Goal: Task Accomplishment & Management: Complete application form

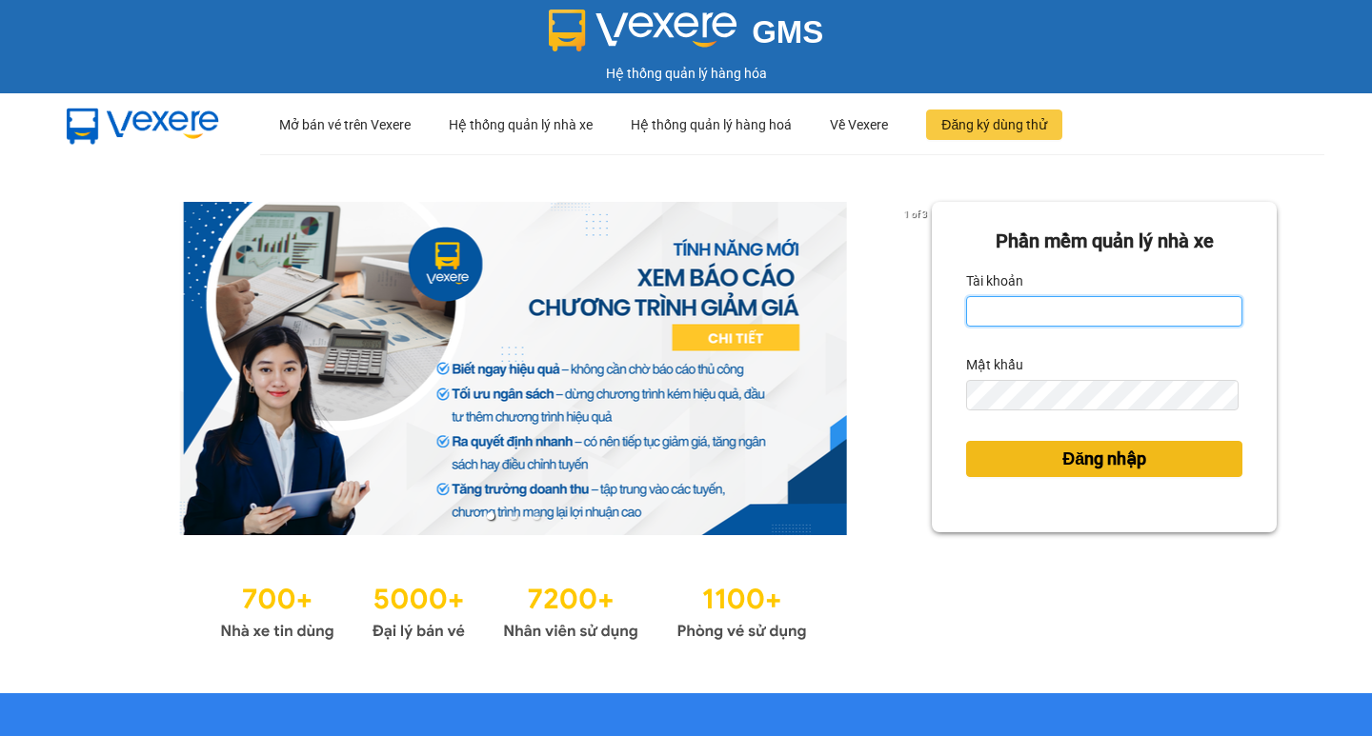
type input "hoangmaisg.kimma"
click at [1077, 457] on span "Đăng nhập" at bounding box center [1104, 459] width 84 height 27
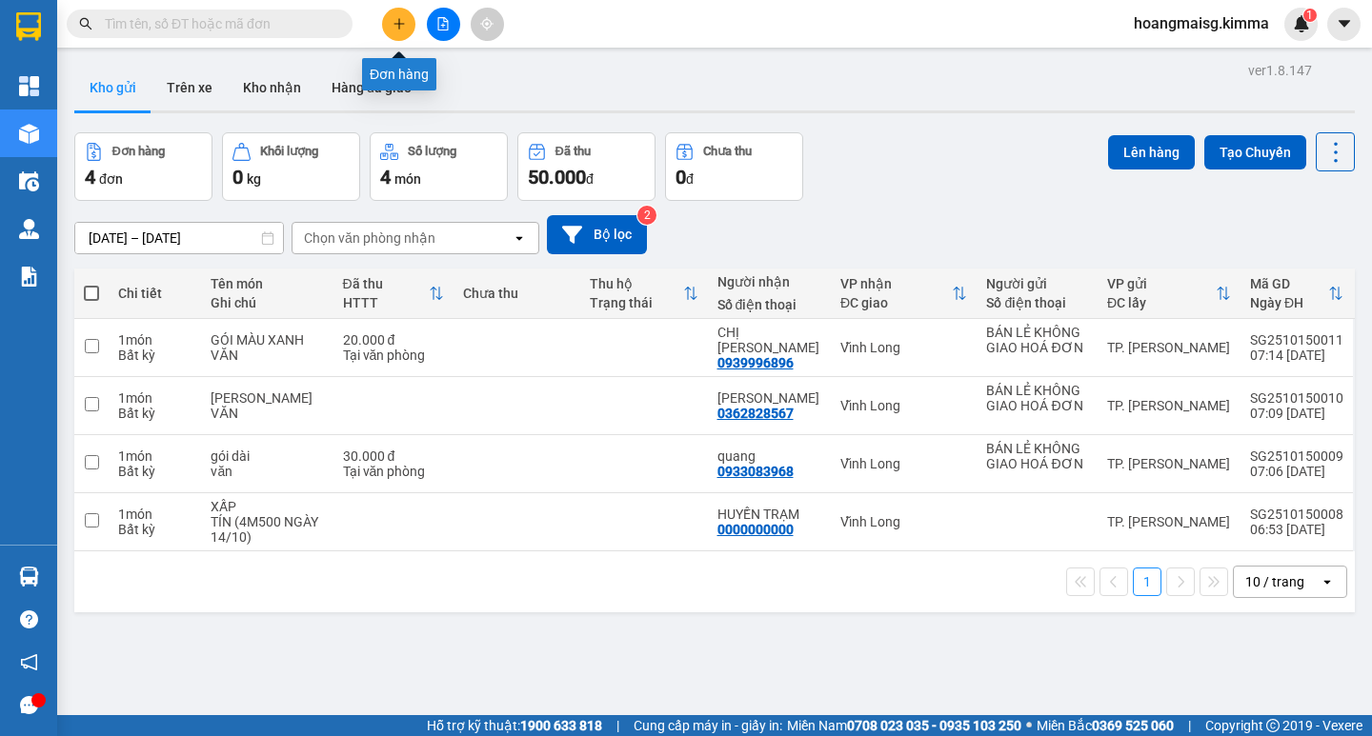
click at [401, 24] on icon "plus" at bounding box center [398, 23] width 10 height 1
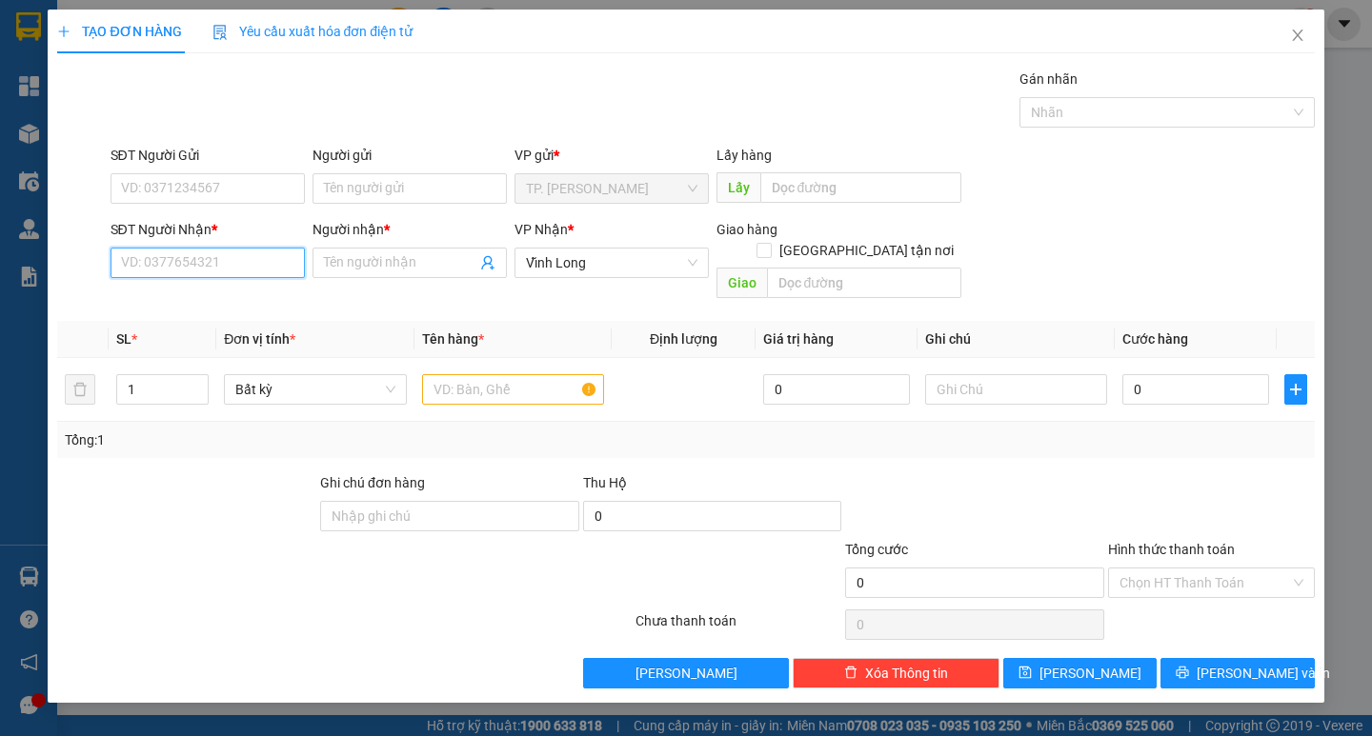
click at [237, 256] on input "SĐT Người Nhận *" at bounding box center [207, 263] width 194 height 30
type input "02703823665"
click at [240, 311] on div "02703823665 - HUYỀN TRẠM" at bounding box center [209, 301] width 175 height 21
type input "HUYỀN TRẠM"
type input "02703823665"
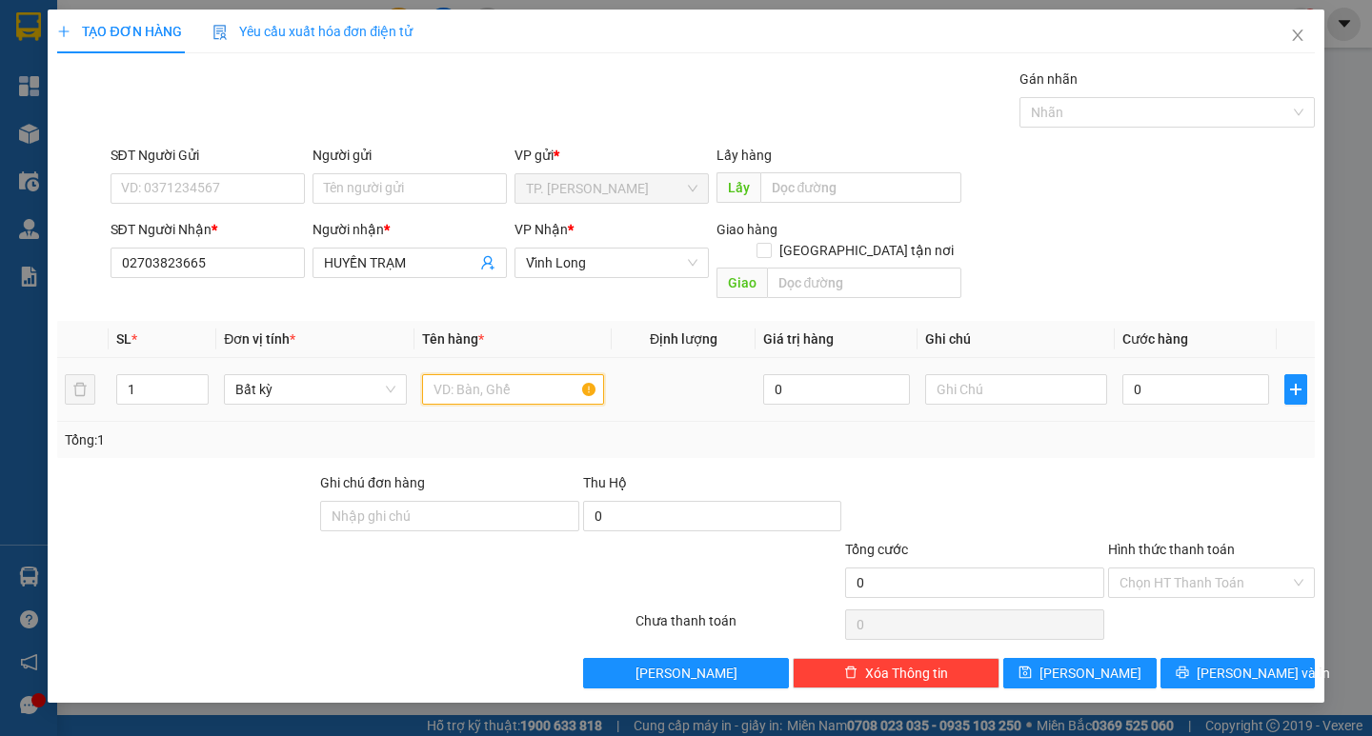
click at [502, 374] on input "text" at bounding box center [513, 389] width 182 height 30
type input "XẤP"
click at [988, 374] on input "text" at bounding box center [1016, 389] width 182 height 30
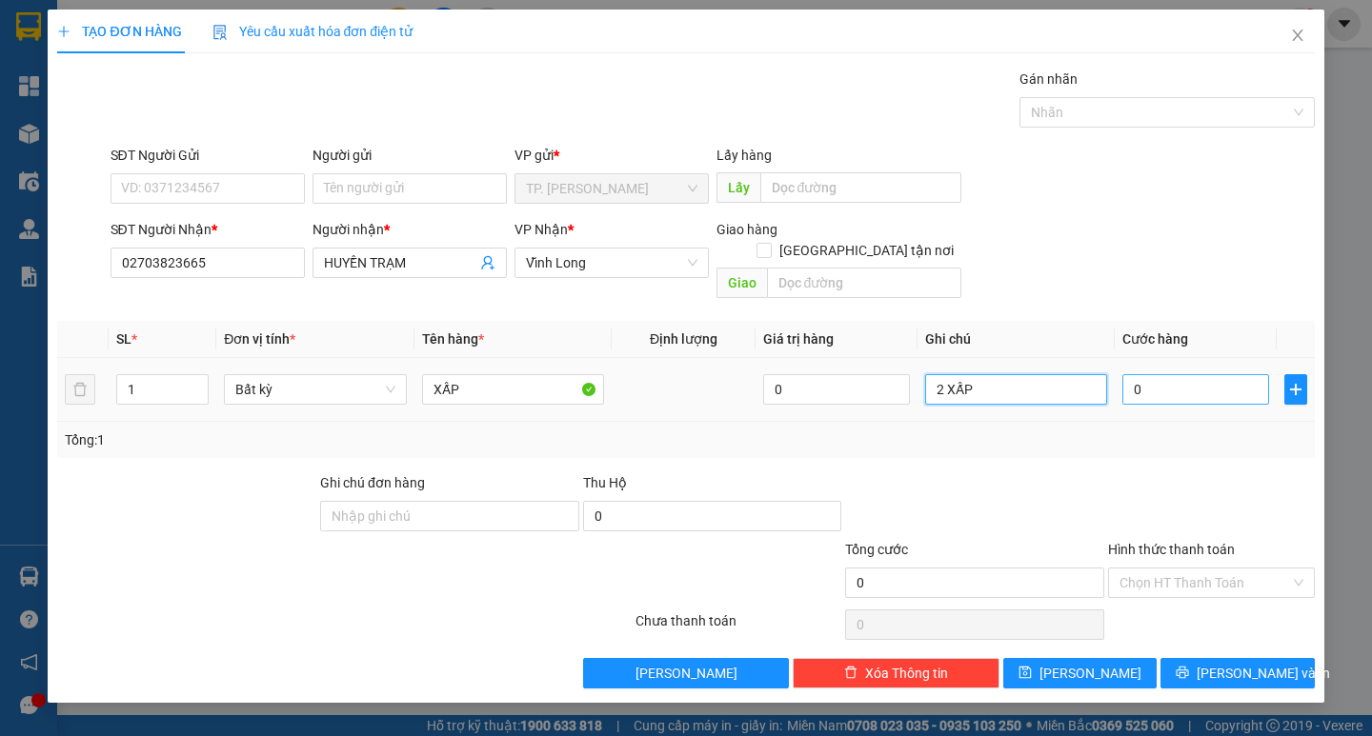
type input "2 XẤP"
type input "5"
type input "50"
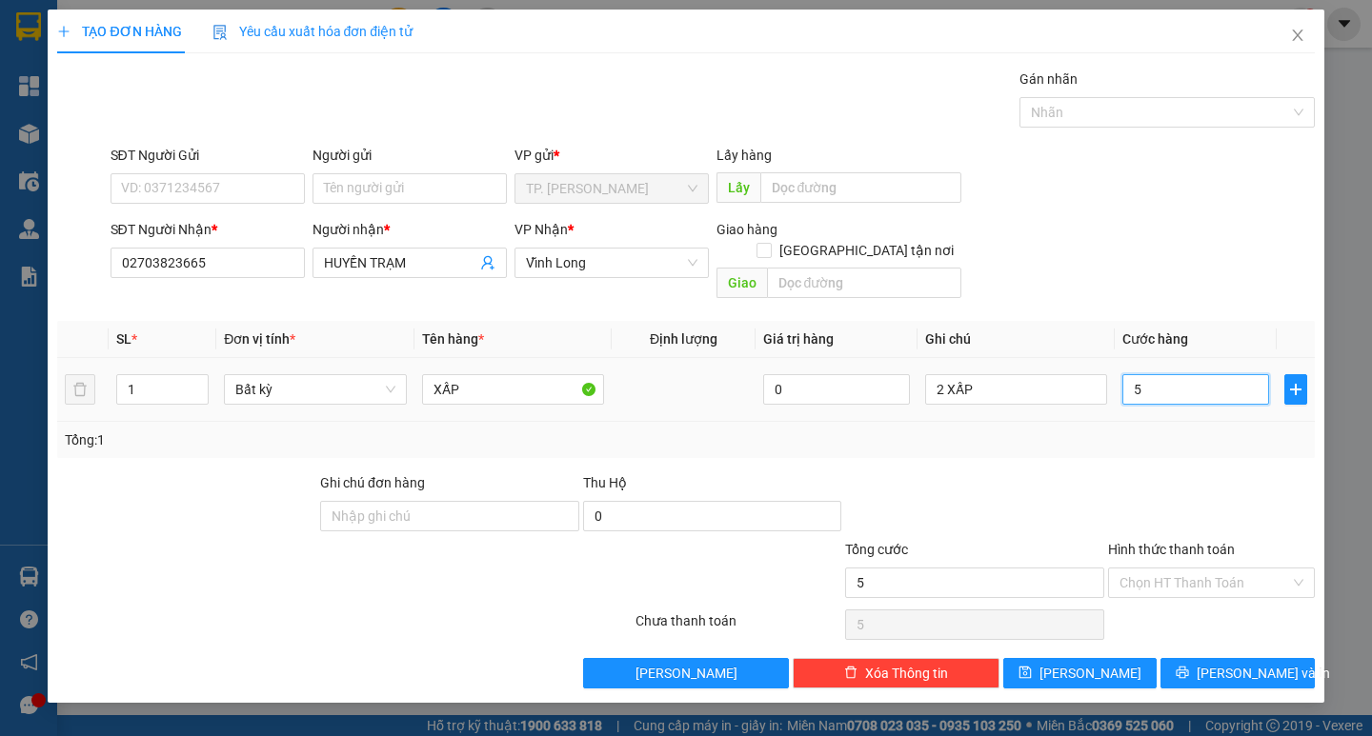
type input "50"
type input "50.000"
click at [1188, 569] on input "Hình thức thanh toán" at bounding box center [1204, 583] width 170 height 29
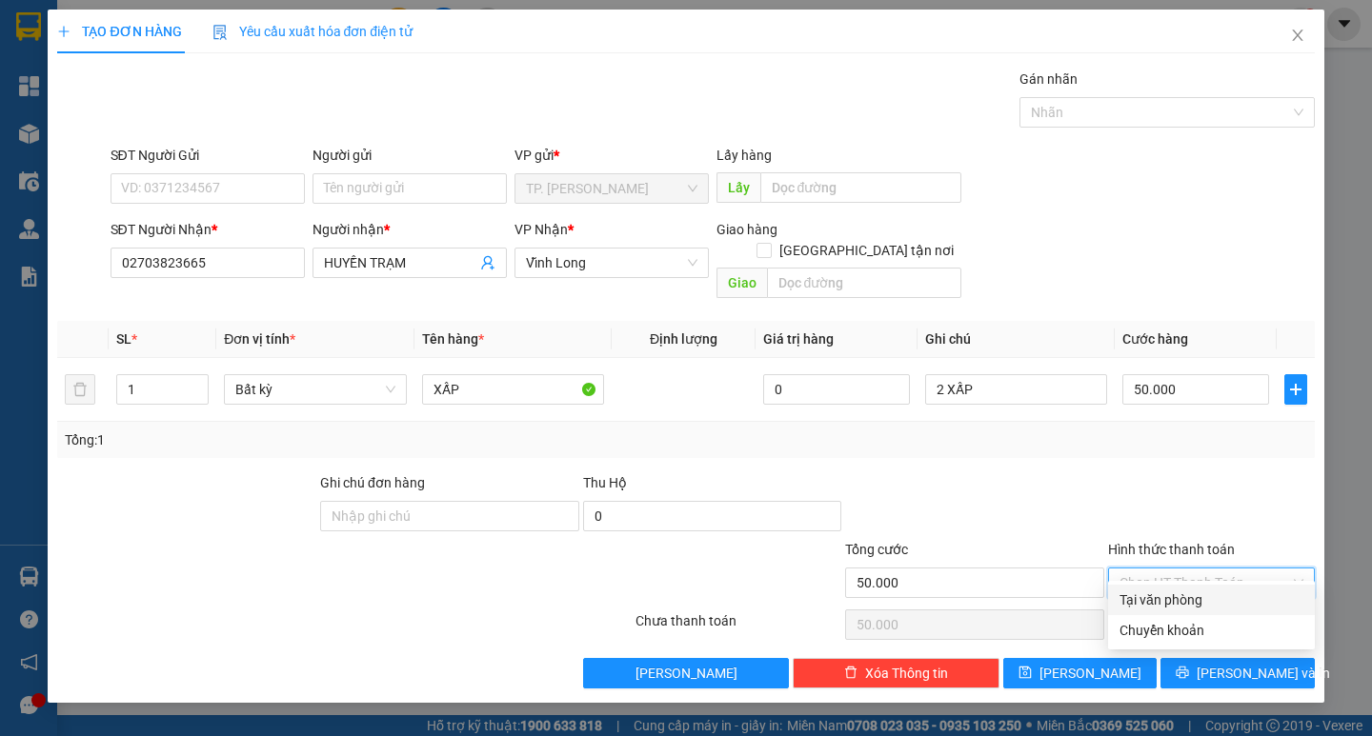
click at [1164, 598] on div "Tại văn phòng" at bounding box center [1211, 600] width 184 height 21
type input "0"
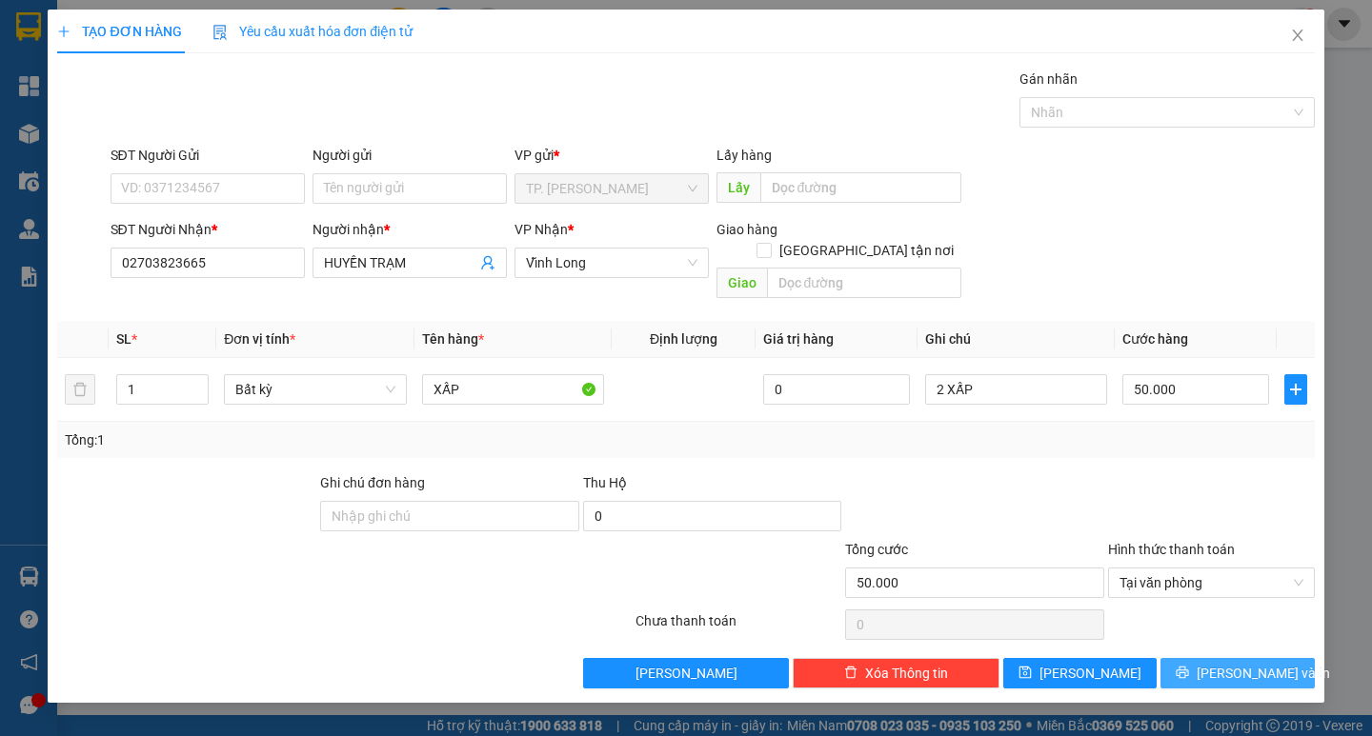
drag, startPoint x: 1241, startPoint y: 650, endPoint x: 1218, endPoint y: 642, distance: 24.1
click at [1238, 663] on span "[PERSON_NAME] và In" at bounding box center [1262, 673] width 133 height 21
